Goal: Task Accomplishment & Management: Complete application form

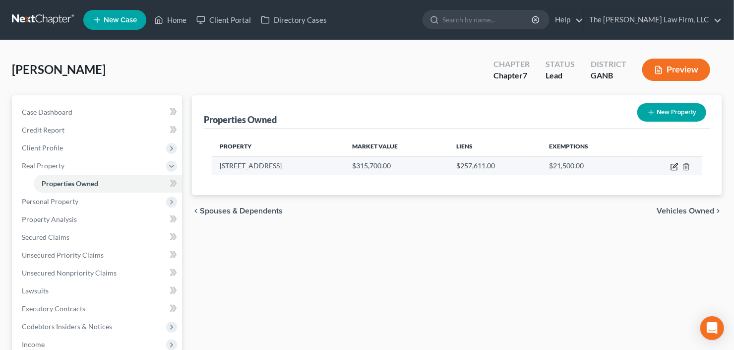
click at [675, 164] on icon "button" at bounding box center [675, 165] width 4 height 4
select select "10"
select select "42"
select select "0"
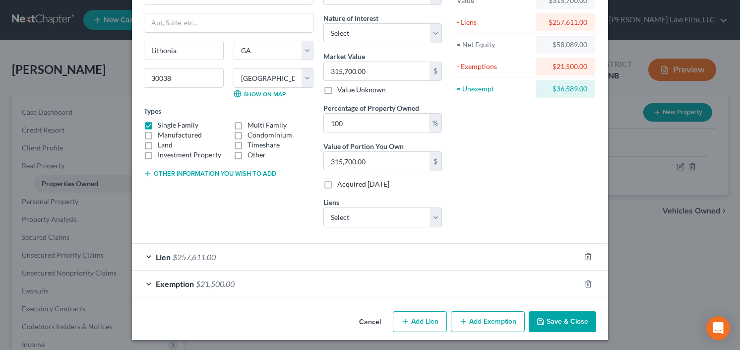
click at [229, 279] on span "$21,500.00" at bounding box center [215, 283] width 39 height 9
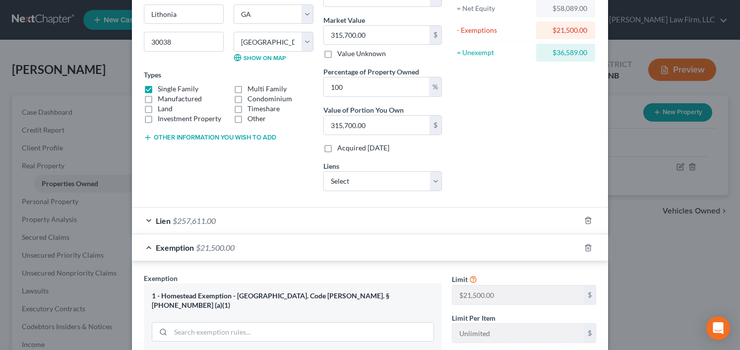
scroll to position [230, 0]
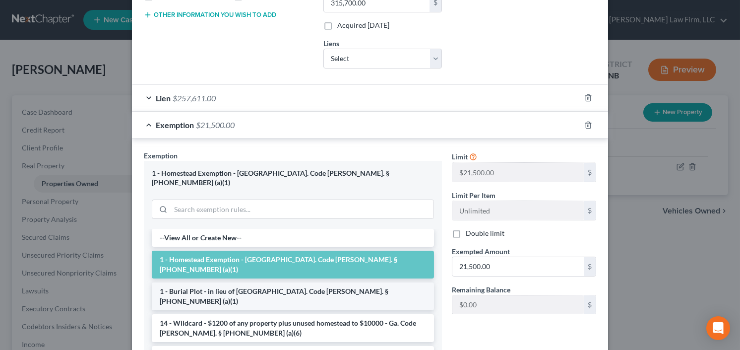
click at [272, 282] on li "1 - Burial Plot - in lieu of [GEOGRAPHIC_DATA]. Code [PERSON_NAME]. § [PHONE_NU…" at bounding box center [293, 296] width 282 height 28
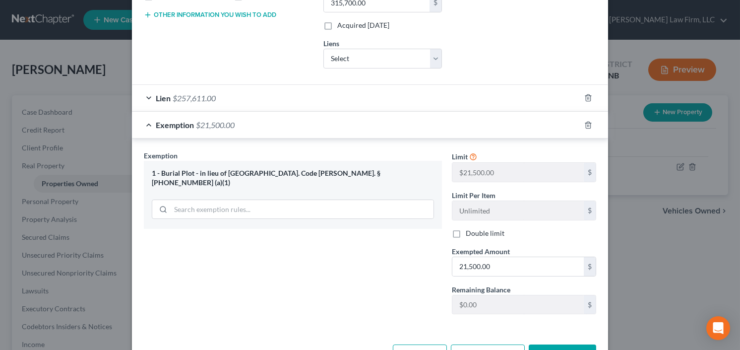
click at [290, 177] on div "1 - Burial Plot - in lieu of [GEOGRAPHIC_DATA]. Code [PERSON_NAME]. § [PHONE_NU…" at bounding box center [293, 195] width 298 height 68
click at [271, 200] on input "search" at bounding box center [302, 209] width 263 height 19
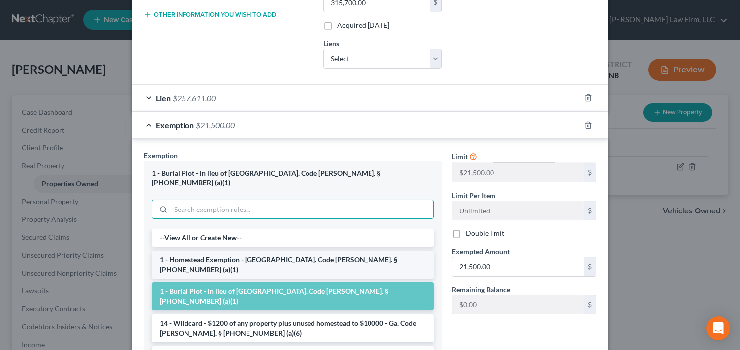
click at [253, 251] on li "1 - Homestead Exemption - Ga. Code Ann. § 44-13-100 (a)(1)" at bounding box center [293, 265] width 282 height 28
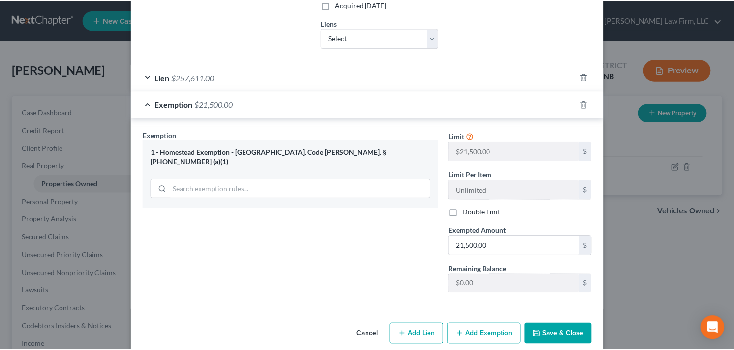
scroll to position [262, 0]
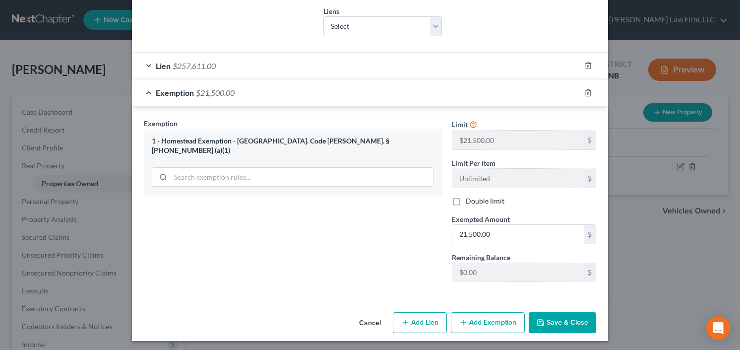
click at [466, 199] on label "Double limit" at bounding box center [485, 201] width 39 height 10
click at [470, 199] on input "Double limit" at bounding box center [473, 199] width 6 height 6
checkbox input "true"
drag, startPoint x: 554, startPoint y: 320, endPoint x: 562, endPoint y: 320, distance: 8.4
click at [554, 320] on button "Save & Close" at bounding box center [562, 322] width 67 height 21
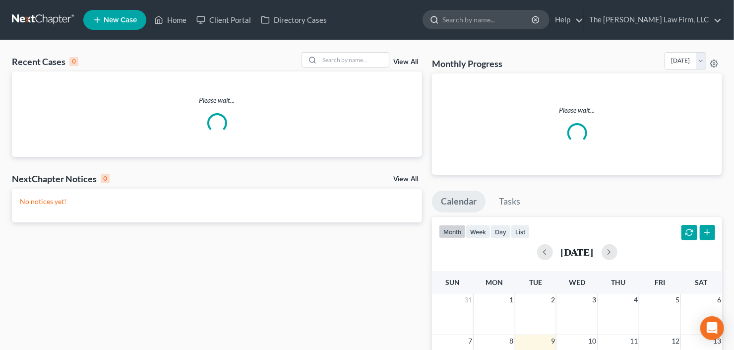
click at [513, 24] on input "search" at bounding box center [488, 19] width 91 height 18
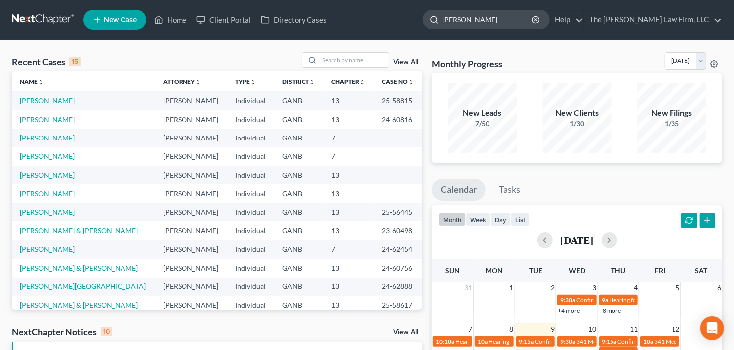
type input "[PERSON_NAME]"
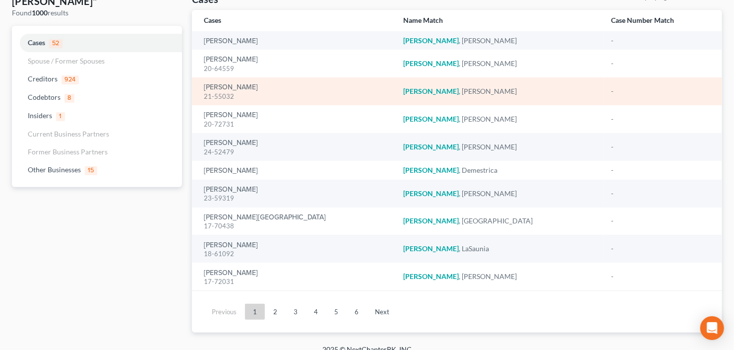
scroll to position [79, 0]
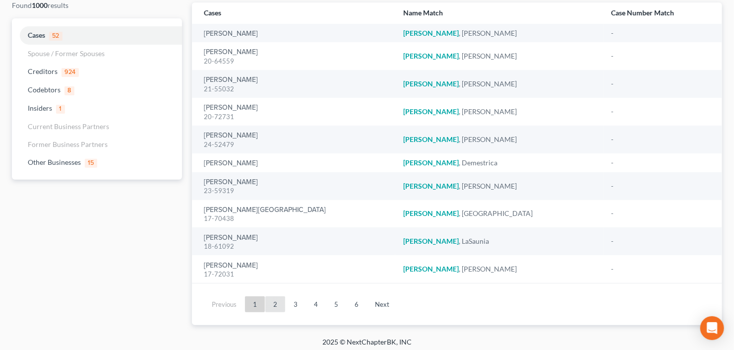
click at [275, 305] on link "2" at bounding box center [275, 304] width 20 height 16
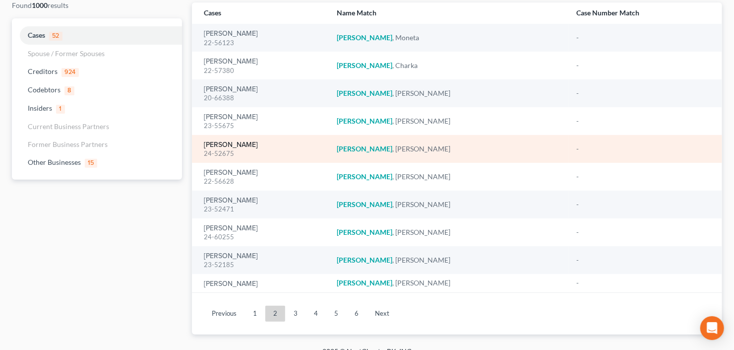
click at [214, 146] on link "[PERSON_NAME]" at bounding box center [231, 144] width 54 height 7
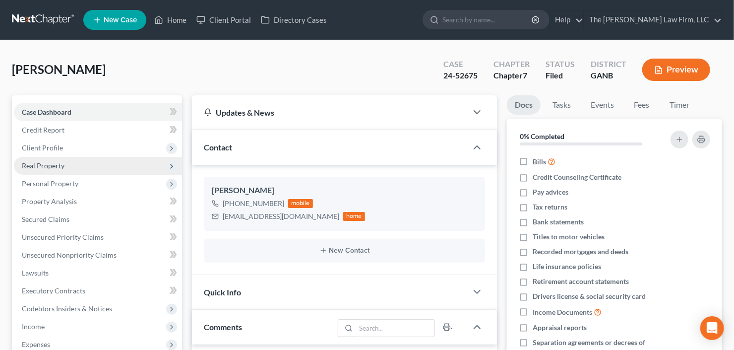
click at [69, 163] on span "Real Property" at bounding box center [98, 166] width 168 height 18
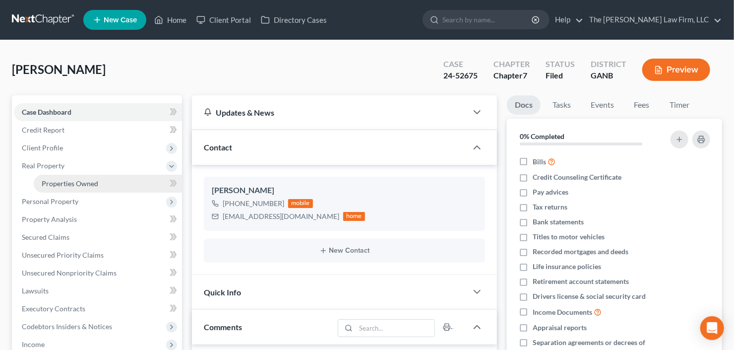
click at [75, 183] on span "Properties Owned" at bounding box center [70, 183] width 57 height 8
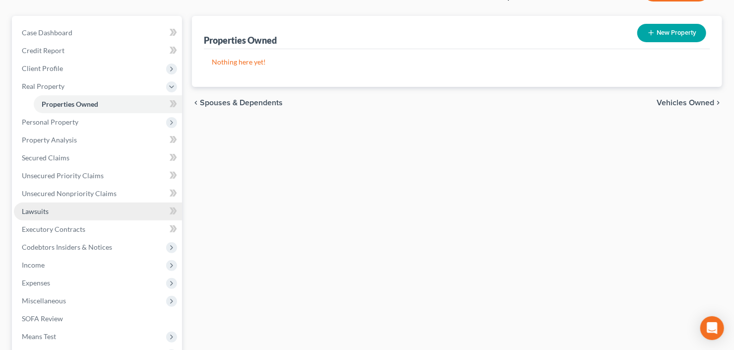
scroll to position [119, 0]
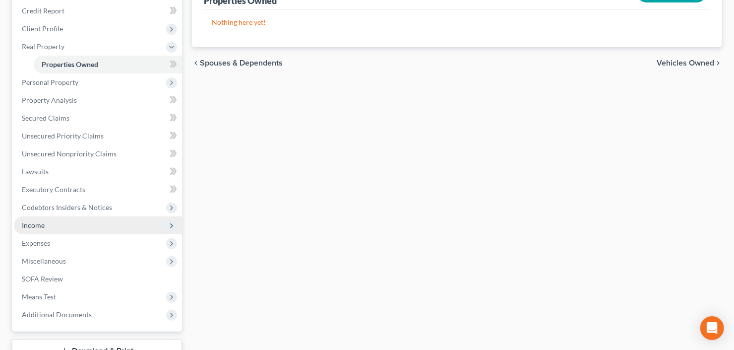
click at [78, 222] on span "Income" at bounding box center [98, 225] width 168 height 18
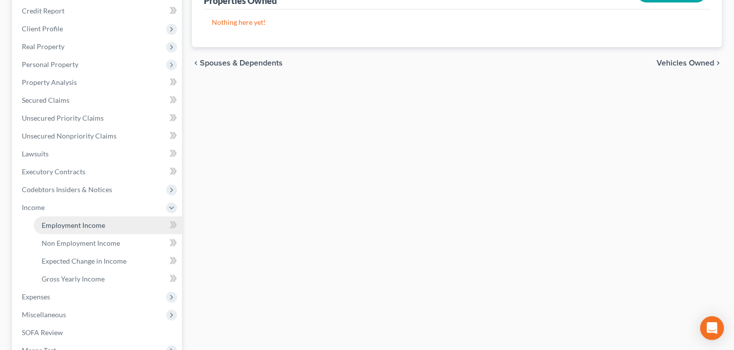
click at [72, 227] on span "Employment Income" at bounding box center [73, 225] width 63 height 8
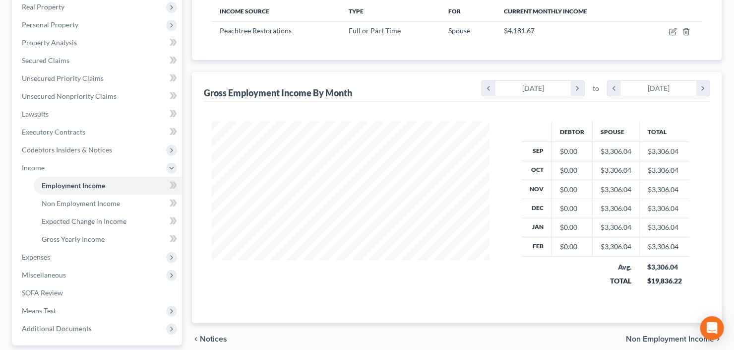
scroll to position [40, 0]
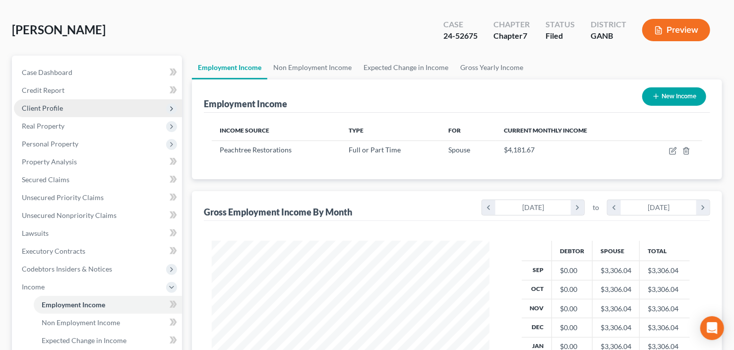
click at [82, 107] on span "Client Profile" at bounding box center [98, 108] width 168 height 18
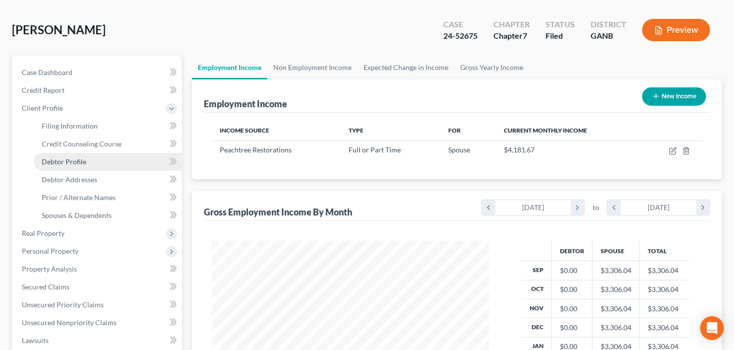
click at [76, 156] on link "Debtor Profile" at bounding box center [108, 162] width 148 height 18
select select "1"
select select "2"
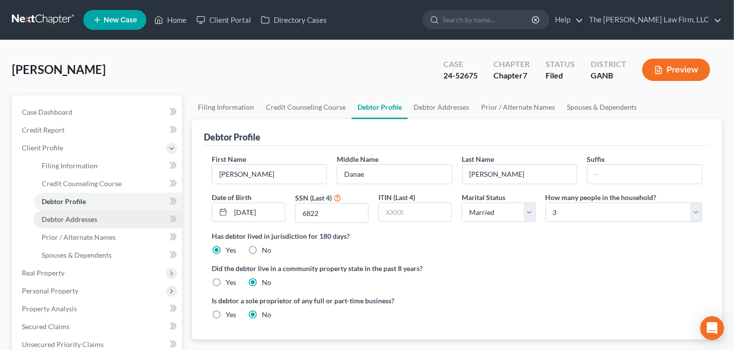
click at [73, 218] on span "Debtor Addresses" at bounding box center [70, 219] width 56 height 8
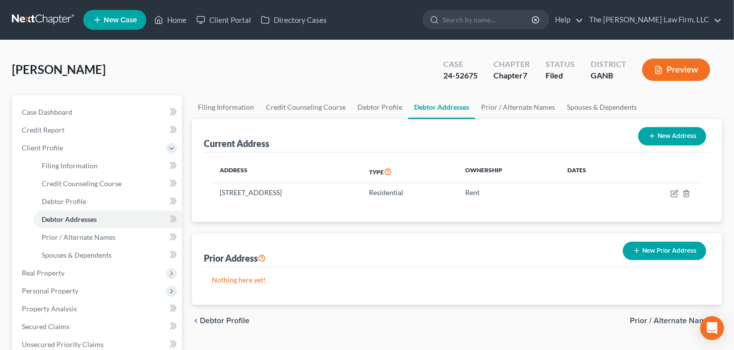
select select "1"
select select "2"
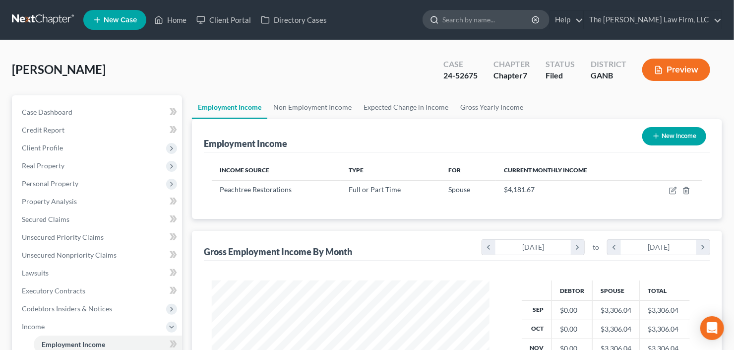
click at [515, 9] on ul "New Case Home Client Portal Directory Cases - No Result - See all results Or Pr…" at bounding box center [402, 20] width 639 height 26
click at [512, 21] on input "search" at bounding box center [488, 19] width 91 height 18
type input "[PERSON_NAME]"
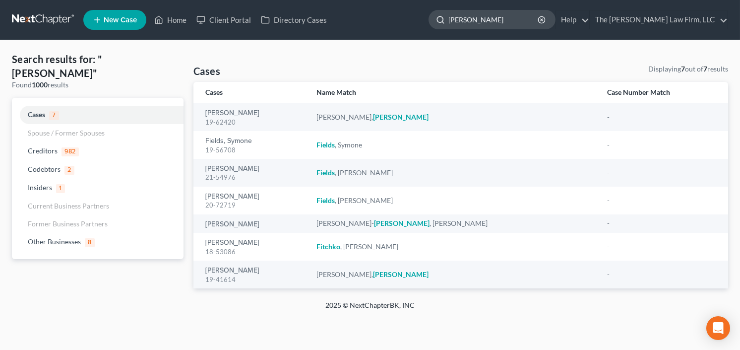
click at [506, 23] on input "[PERSON_NAME]" at bounding box center [493, 19] width 91 height 18
drag, startPoint x: 506, startPoint y: 23, endPoint x: 445, endPoint y: 38, distance: 62.4
click at [446, 38] on nav "Home New Case Client Portal Directory Cases The [PERSON_NAME] Law Firm, LLC [EM…" at bounding box center [370, 20] width 740 height 40
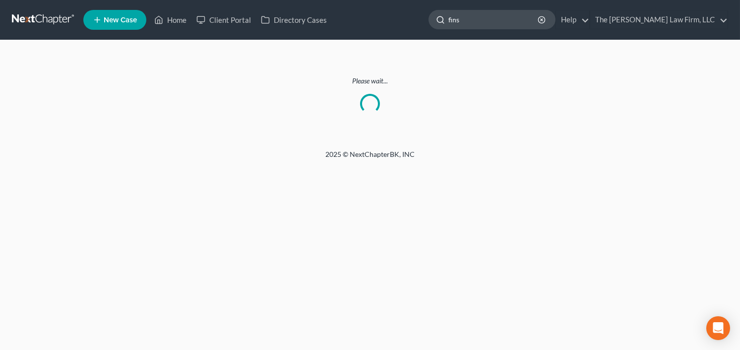
click at [493, 21] on input "fins" at bounding box center [493, 19] width 91 height 18
drag, startPoint x: 493, startPoint y: 21, endPoint x: 411, endPoint y: 37, distance: 83.4
click at [411, 38] on nav "Home New Case Client Portal Directory Cases The [PERSON_NAME] Law Firm, LLC [EM…" at bounding box center [370, 20] width 740 height 40
type input "fin"
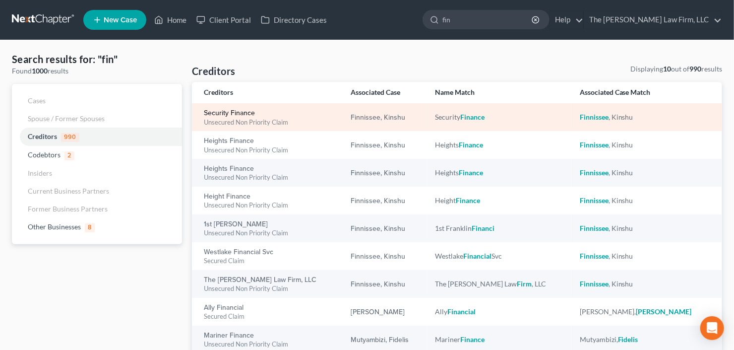
click at [229, 114] on link "Security Finance" at bounding box center [229, 113] width 51 height 7
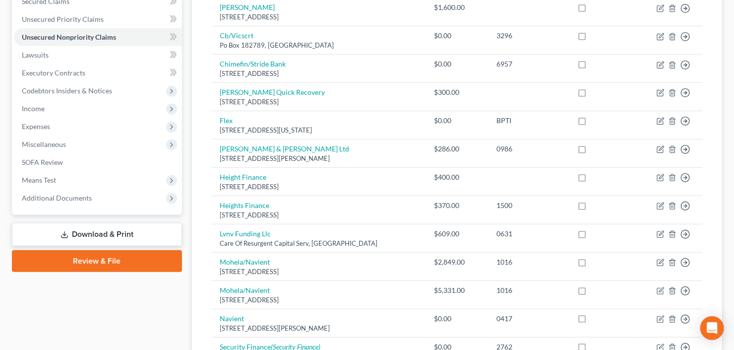
scroll to position [278, 0]
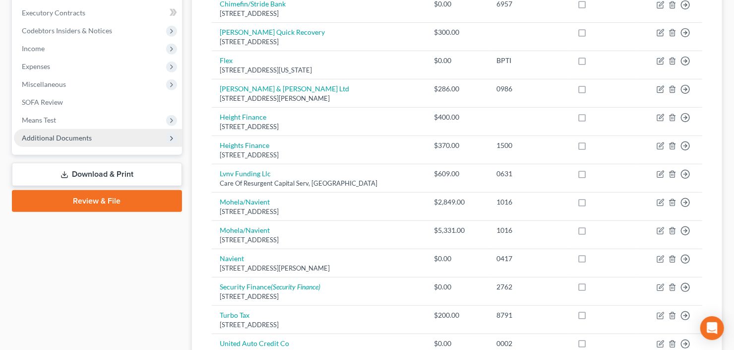
click at [58, 136] on span "Additional Documents" at bounding box center [57, 137] width 70 height 8
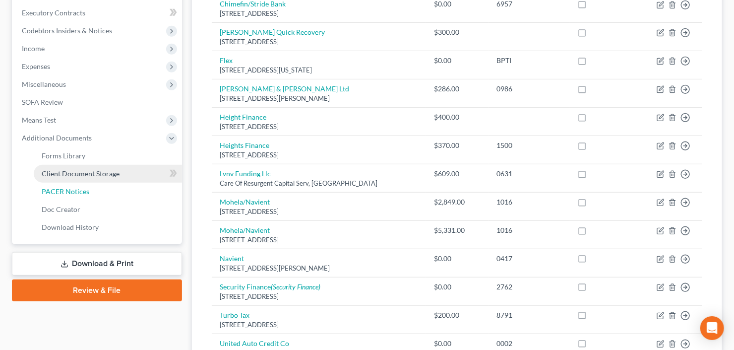
click at [66, 191] on span "PACER Notices" at bounding box center [66, 191] width 48 height 8
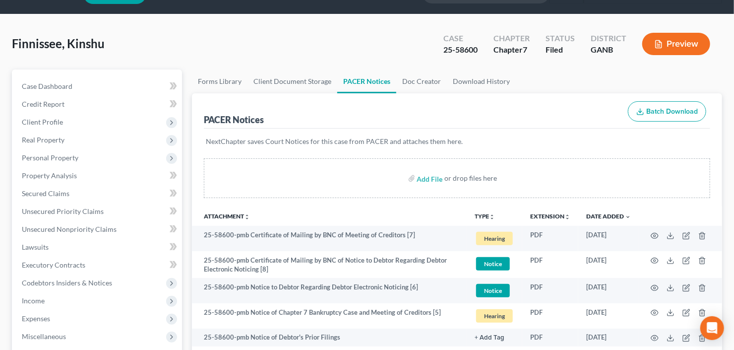
scroll to position [40, 0]
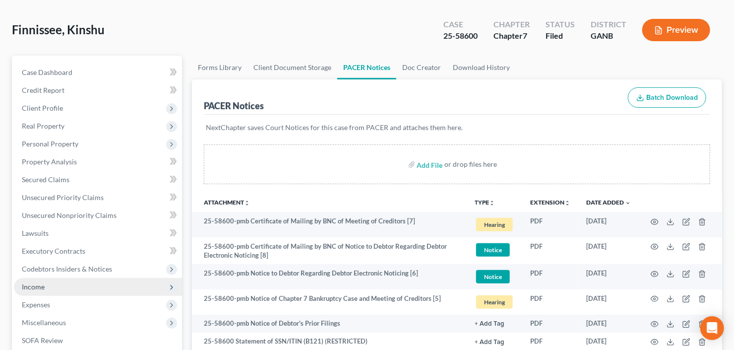
click at [51, 284] on span "Income" at bounding box center [98, 287] width 168 height 18
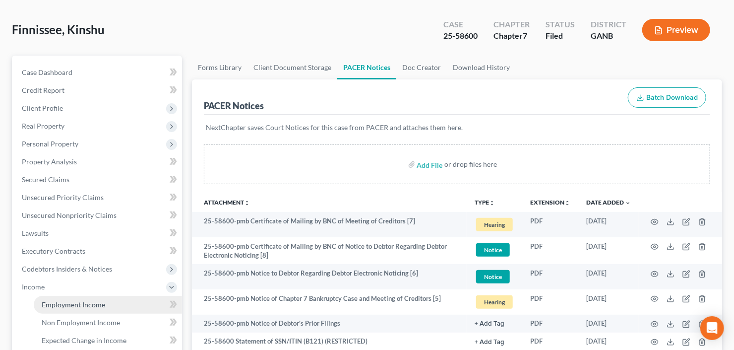
click at [78, 299] on link "Employment Income" at bounding box center [108, 305] width 148 height 18
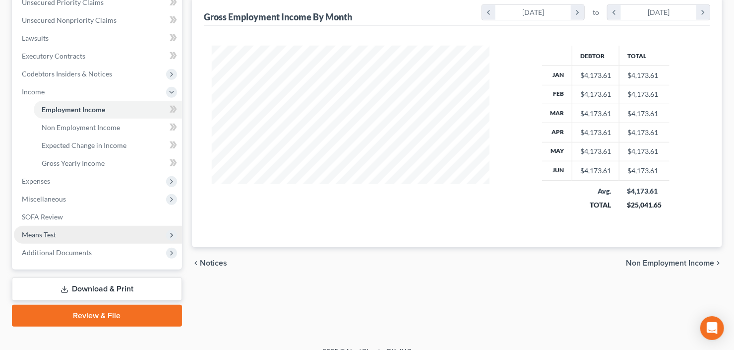
scroll to position [238, 0]
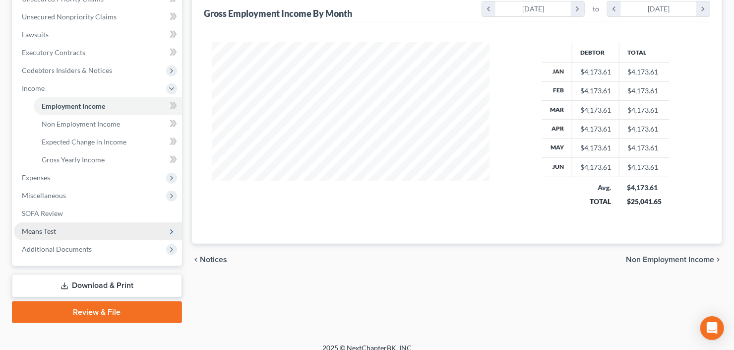
click at [55, 229] on span "Means Test" at bounding box center [39, 231] width 34 height 8
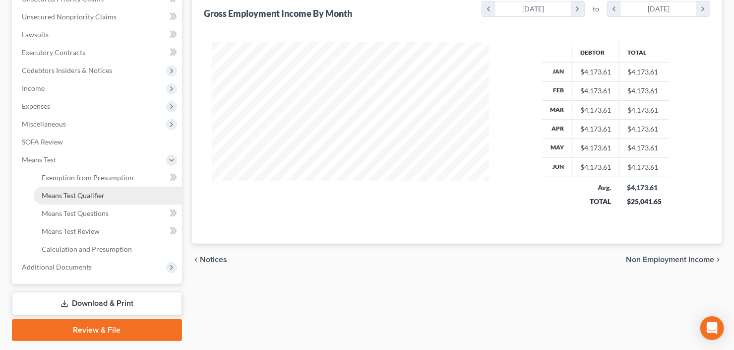
click at [80, 197] on span "Means Test Qualifier" at bounding box center [73, 195] width 63 height 8
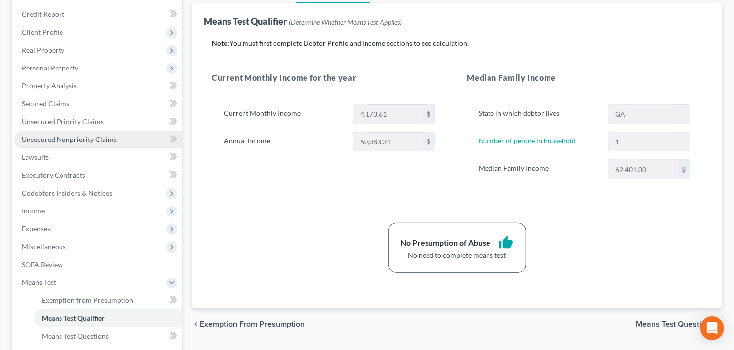
scroll to position [119, 0]
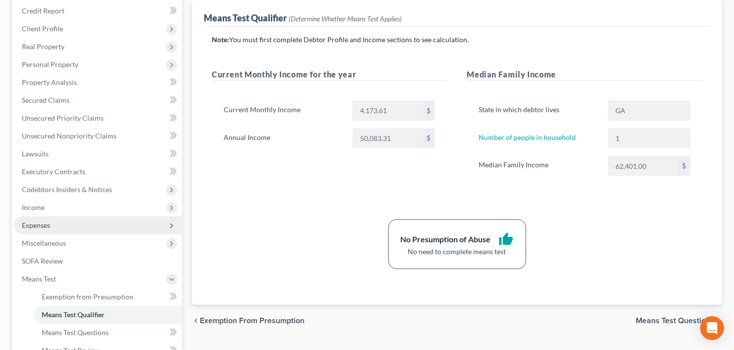
click at [71, 225] on span "Expenses" at bounding box center [98, 225] width 168 height 18
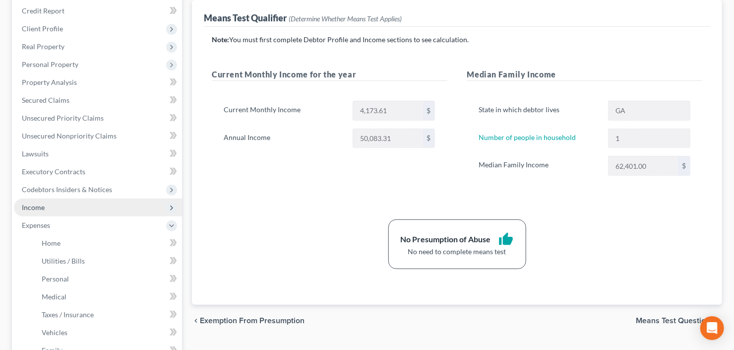
click at [60, 209] on span "Income" at bounding box center [98, 207] width 168 height 18
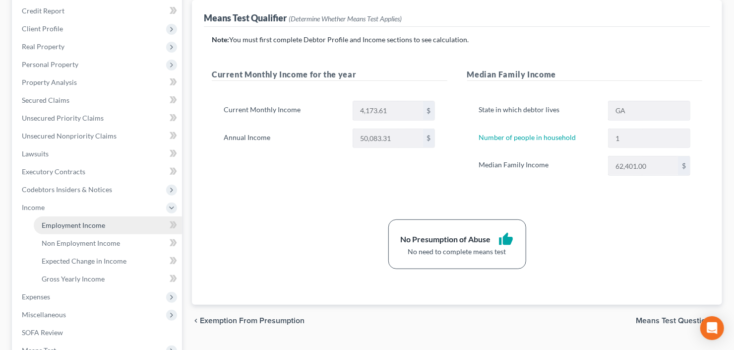
click at [69, 216] on link "Employment Income" at bounding box center [108, 225] width 148 height 18
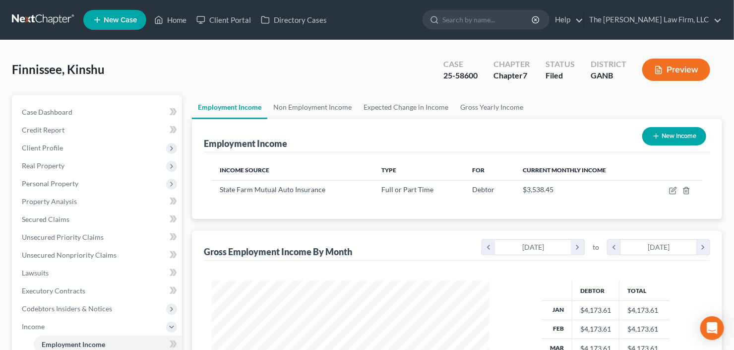
scroll to position [177, 298]
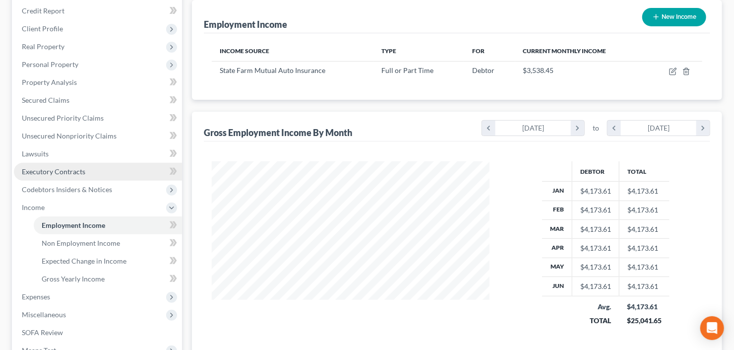
click at [57, 171] on span "Executory Contracts" at bounding box center [53, 171] width 63 height 8
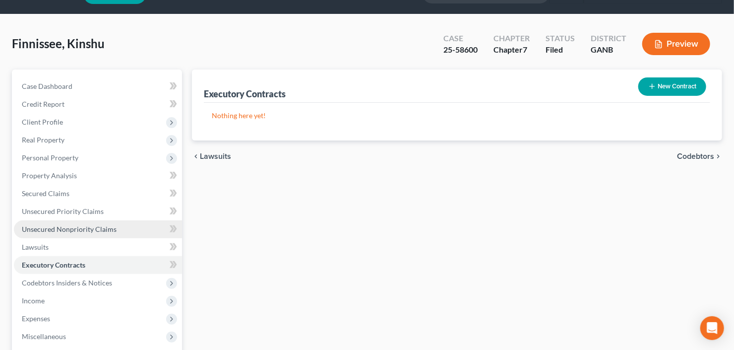
scroll to position [40, 0]
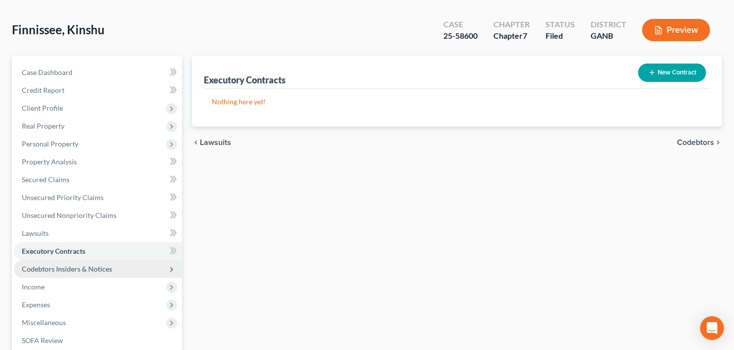
click at [73, 264] on span "Codebtors Insiders & Notices" at bounding box center [67, 268] width 90 height 8
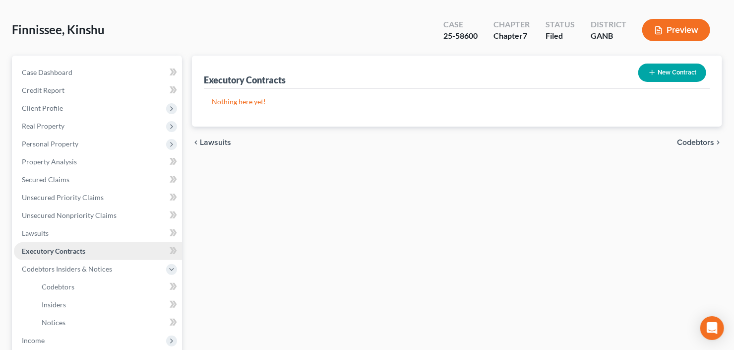
click at [73, 252] on span "Executory Contracts" at bounding box center [53, 251] width 63 height 8
click at [52, 211] on span "Unsecured Nonpriority Claims" at bounding box center [69, 215] width 95 height 8
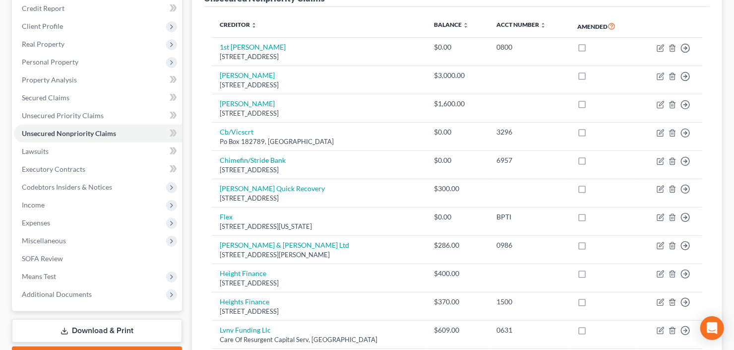
scroll to position [238, 0]
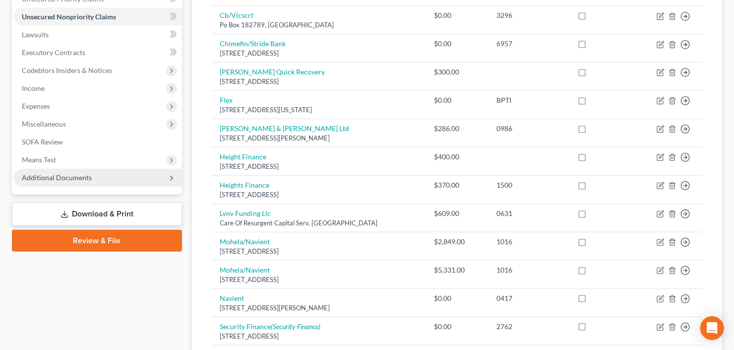
click at [66, 177] on span "Additional Documents" at bounding box center [57, 177] width 70 height 8
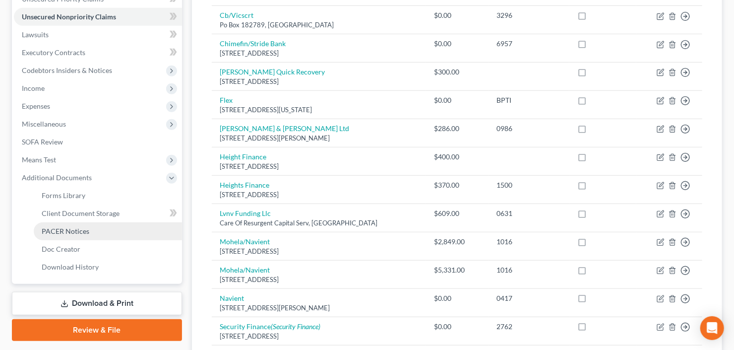
click at [79, 229] on span "PACER Notices" at bounding box center [66, 231] width 48 height 8
